Goal: Information Seeking & Learning: Learn about a topic

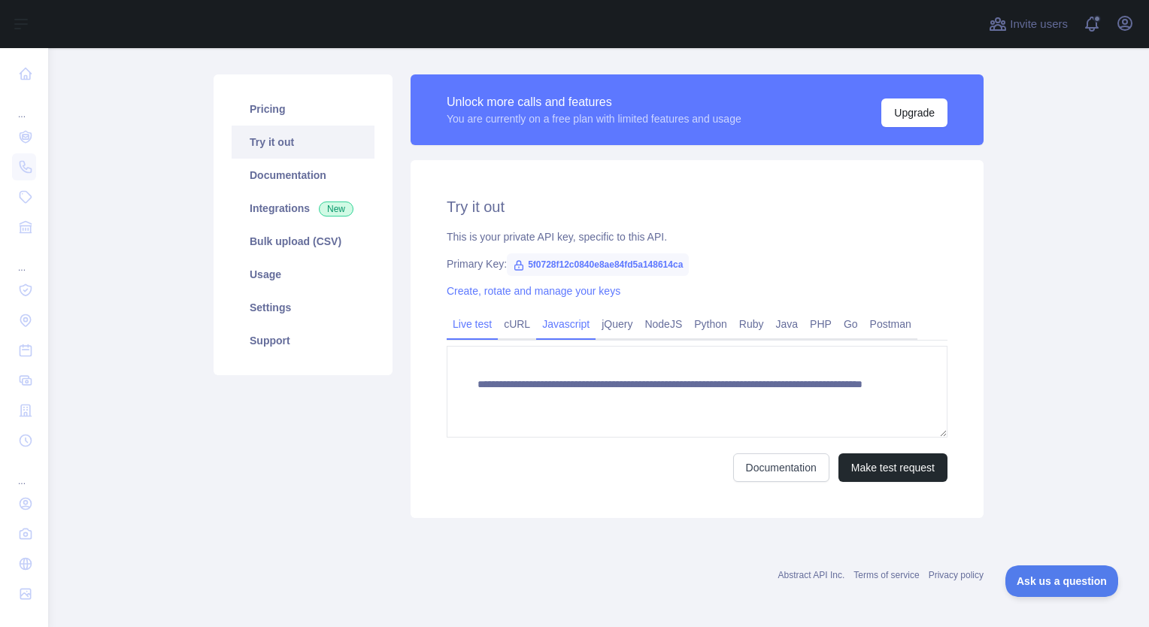
scroll to position [86, 0]
click at [556, 260] on span "5f0728f12c0840e8ae84fd5a148614ca" at bounding box center [598, 264] width 182 height 23
drag, startPoint x: 556, startPoint y: 260, endPoint x: 571, endPoint y: 278, distance: 23.5
click at [571, 278] on div "**********" at bounding box center [697, 338] width 573 height 358
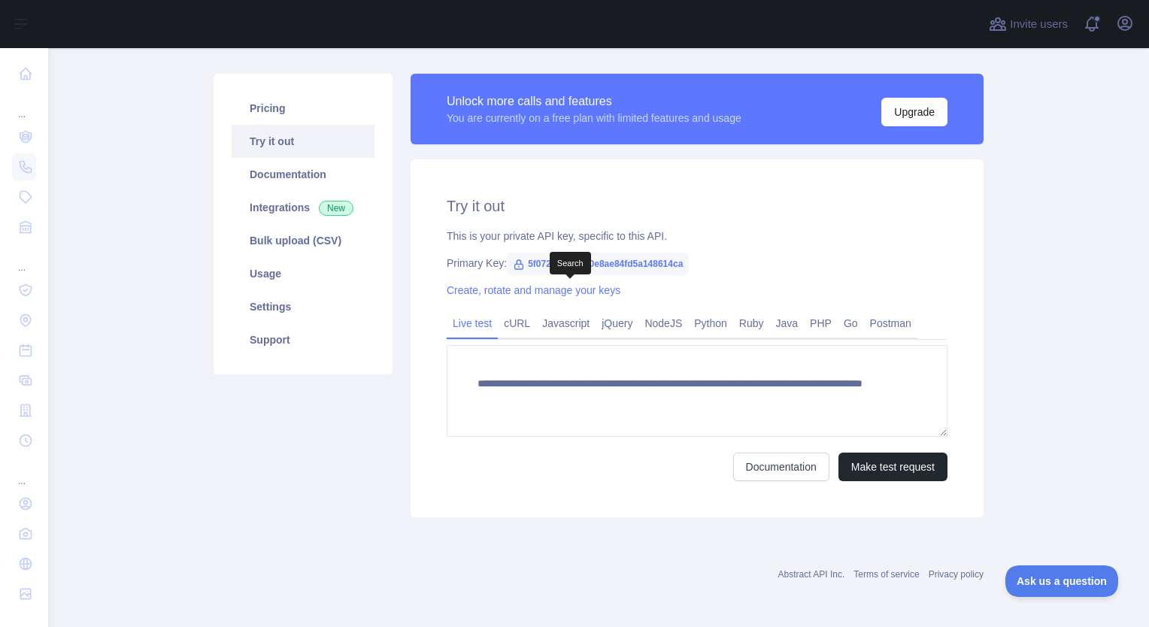
drag, startPoint x: 571, startPoint y: 278, endPoint x: 529, endPoint y: 263, distance: 44.7
click at [529, 263] on span "5f0728f12c0840e8ae84fd5a148614ca" at bounding box center [598, 264] width 182 height 23
click at [533, 263] on span "5f0728f12c0840e8ae84fd5a148614ca" at bounding box center [598, 264] width 182 height 23
drag, startPoint x: 533, startPoint y: 263, endPoint x: 580, endPoint y: 274, distance: 48.7
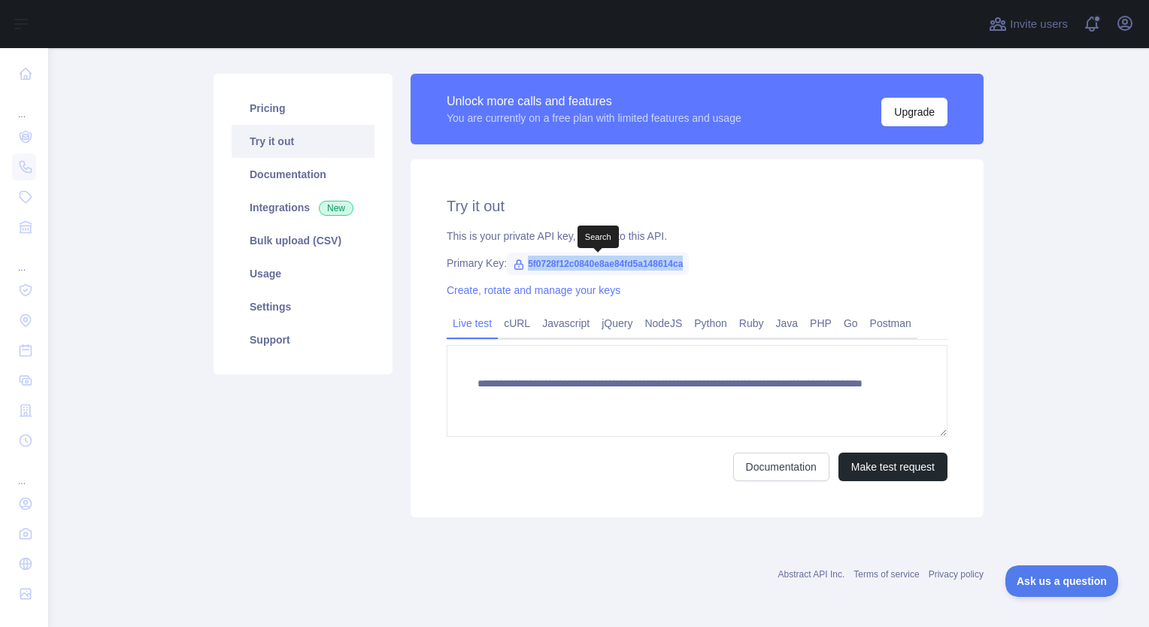
click at [580, 274] on span "5f0728f12c0840e8ae84fd5a148614ca" at bounding box center [598, 264] width 182 height 23
click at [573, 263] on span "5f0728f12c0840e8ae84fd5a148614ca" at bounding box center [598, 264] width 182 height 23
click at [565, 262] on span "5f0728f12c0840e8ae84fd5a148614ca" at bounding box center [598, 264] width 182 height 23
drag, startPoint x: 565, startPoint y: 262, endPoint x: 573, endPoint y: 278, distance: 17.8
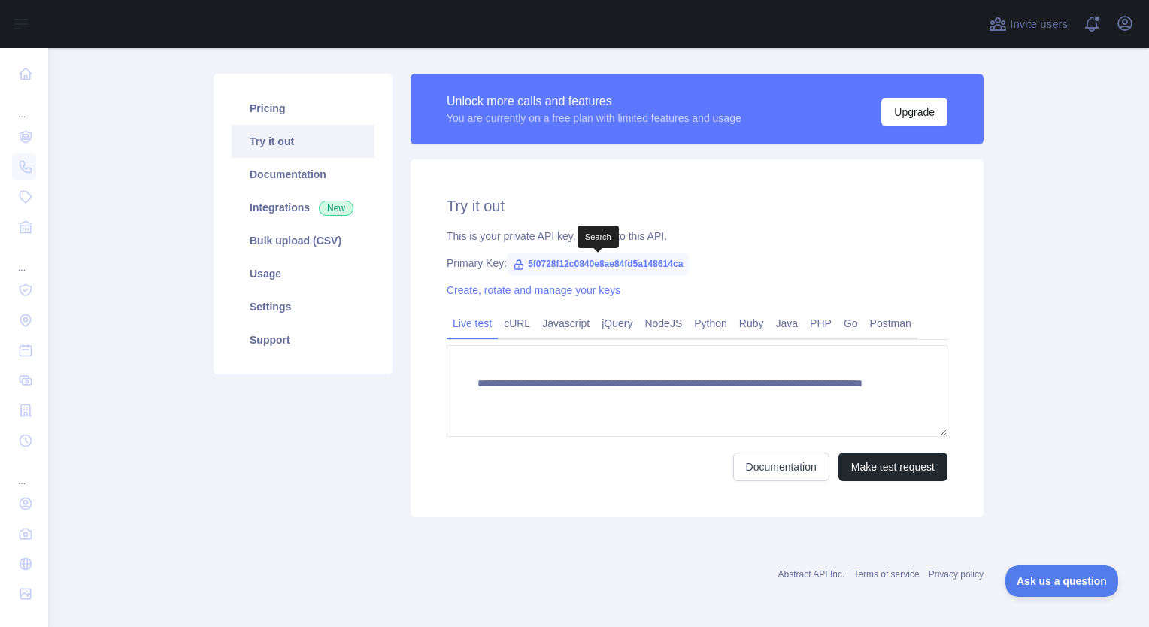
click at [573, 278] on div "**********" at bounding box center [697, 338] width 573 height 358
click at [573, 266] on span "5f0728f12c0840e8ae84fd5a148614ca" at bounding box center [598, 264] width 182 height 23
drag, startPoint x: 573, startPoint y: 266, endPoint x: 575, endPoint y: 275, distance: 9.2
click at [575, 275] on span "5f0728f12c0840e8ae84fd5a148614ca" at bounding box center [598, 264] width 182 height 23
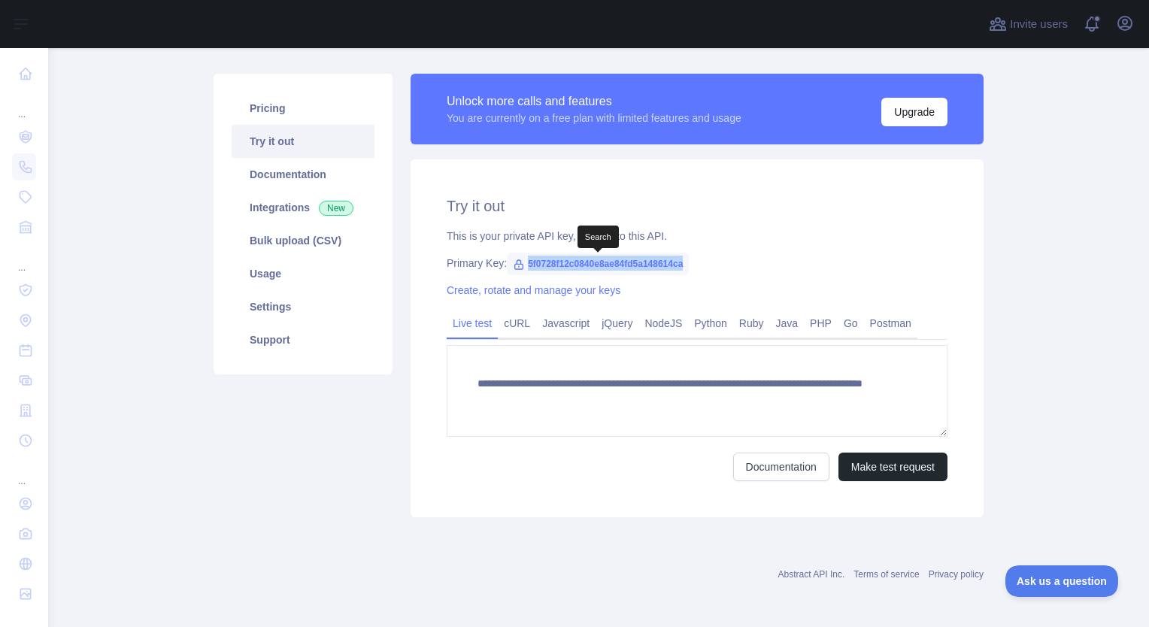
click at [575, 275] on span "5f0728f12c0840e8ae84fd5a148614ca" at bounding box center [598, 264] width 182 height 23
drag, startPoint x: 575, startPoint y: 275, endPoint x: 579, endPoint y: 269, distance: 8.1
click at [579, 269] on span "5f0728f12c0840e8ae84fd5a148614ca" at bounding box center [598, 264] width 182 height 23
drag, startPoint x: 579, startPoint y: 269, endPoint x: 580, endPoint y: 279, distance: 10.6
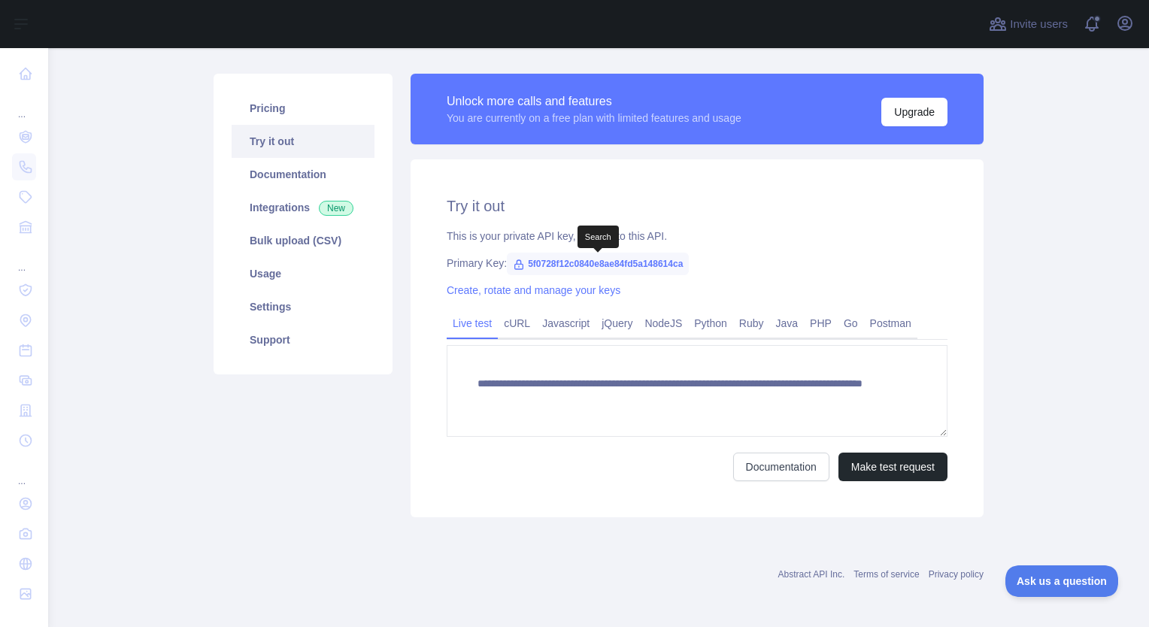
click at [580, 279] on div "**********" at bounding box center [697, 338] width 573 height 358
click at [581, 264] on span "5f0728f12c0840e8ae84fd5a148614ca" at bounding box center [598, 264] width 182 height 23
drag, startPoint x: 581, startPoint y: 264, endPoint x: 577, endPoint y: 275, distance: 11.9
click at [577, 275] on span "5f0728f12c0840e8ae84fd5a148614ca" at bounding box center [598, 264] width 182 height 23
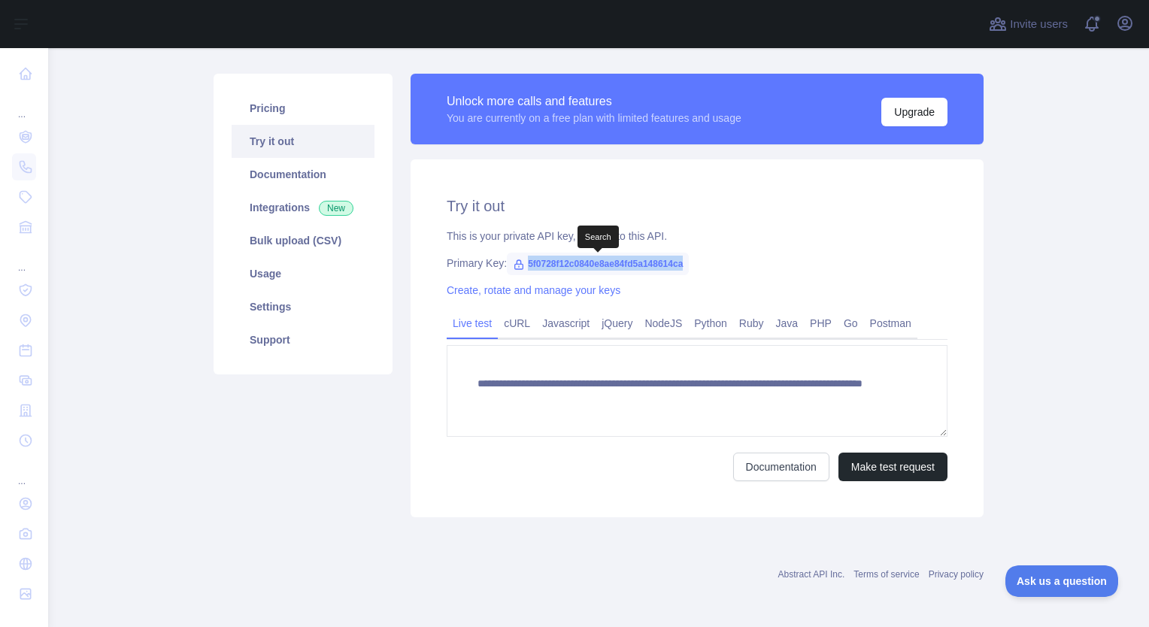
click at [577, 275] on span "5f0728f12c0840e8ae84fd5a148614ca" at bounding box center [598, 264] width 182 height 23
drag, startPoint x: 577, startPoint y: 275, endPoint x: 577, endPoint y: 285, distance: 9.8
click at [577, 285] on link "Create, rotate and manage your keys" at bounding box center [534, 290] width 174 height 12
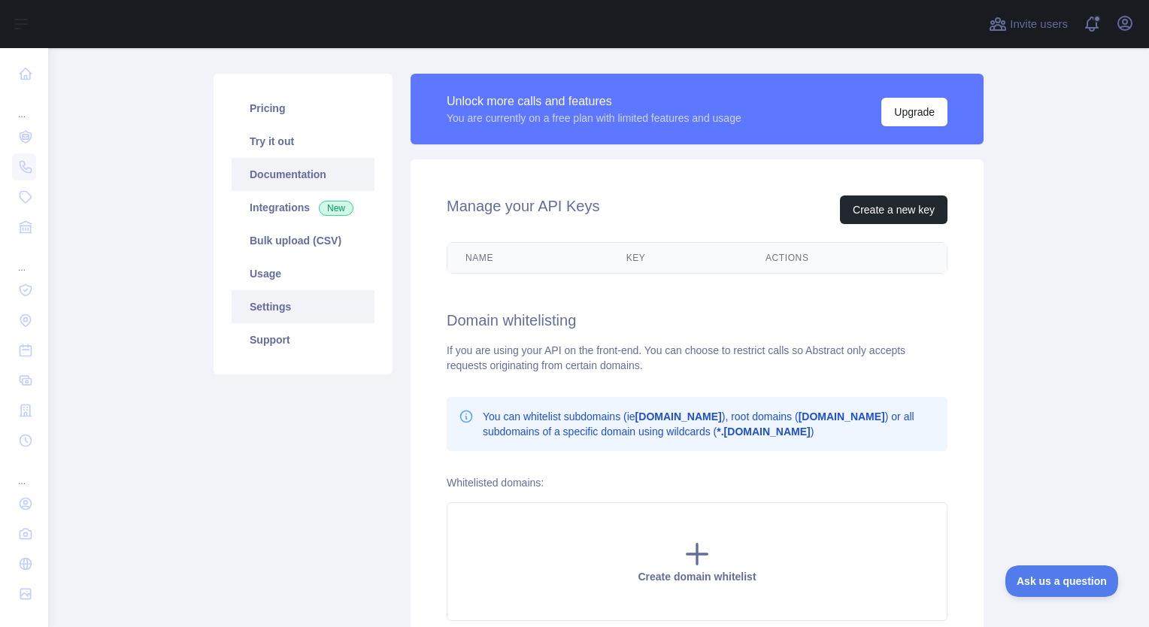
click at [245, 176] on link "Documentation" at bounding box center [303, 174] width 143 height 33
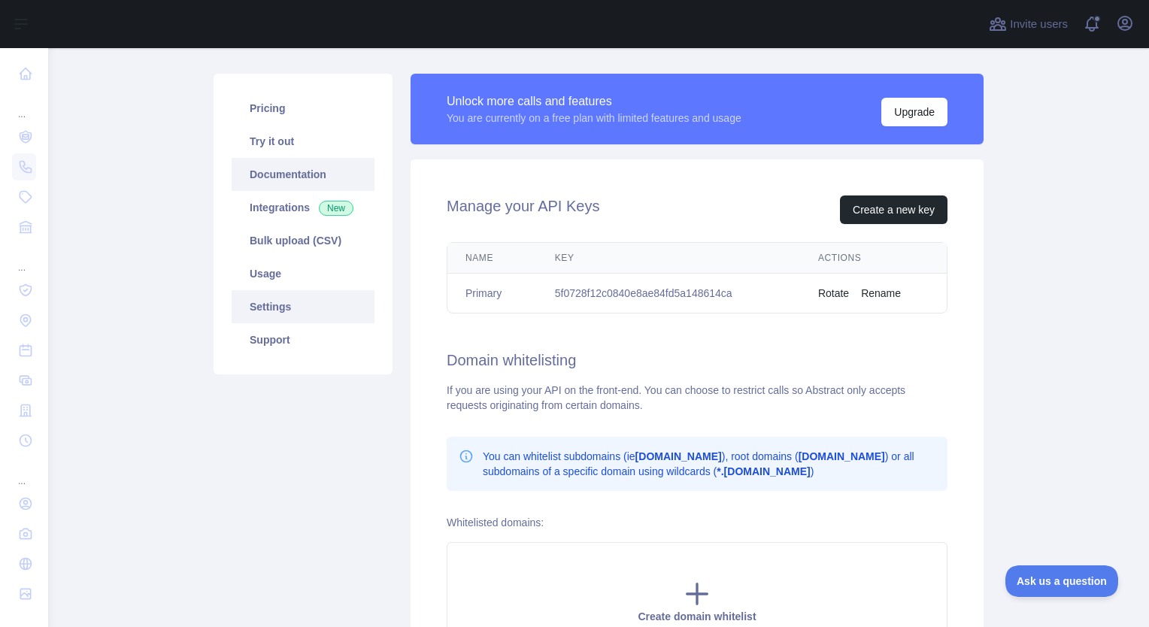
click at [282, 170] on link "Documentation" at bounding box center [303, 174] width 143 height 33
click at [279, 143] on link "Try it out" at bounding box center [303, 141] width 143 height 33
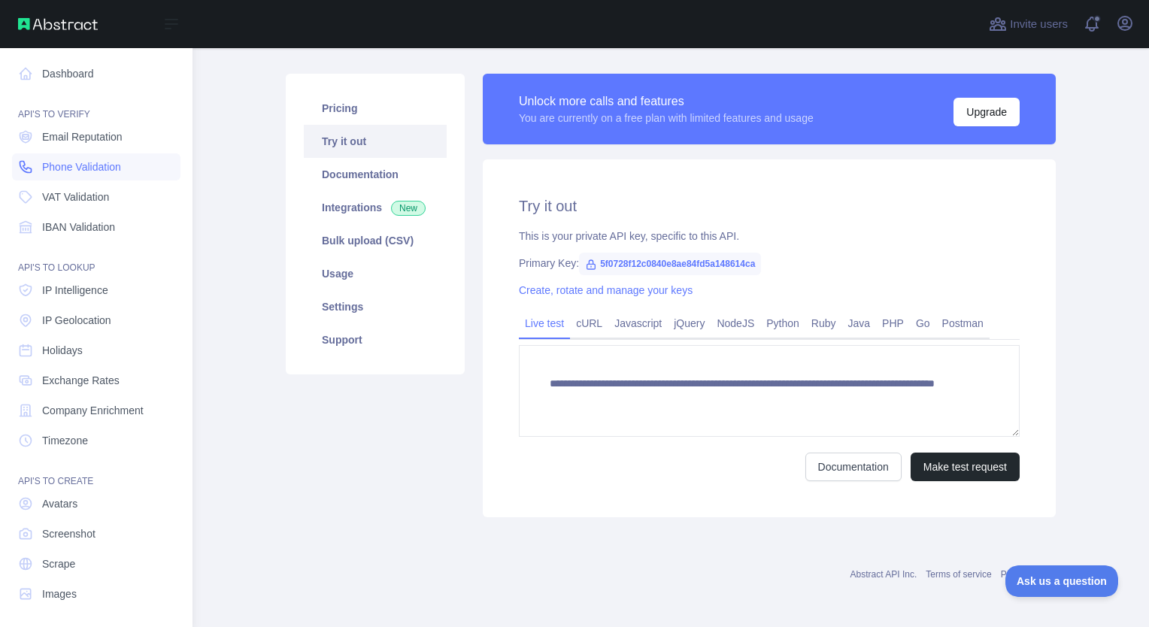
click at [49, 176] on link "Phone Validation" at bounding box center [96, 166] width 168 height 27
